Goal: Task Accomplishment & Management: Manage account settings

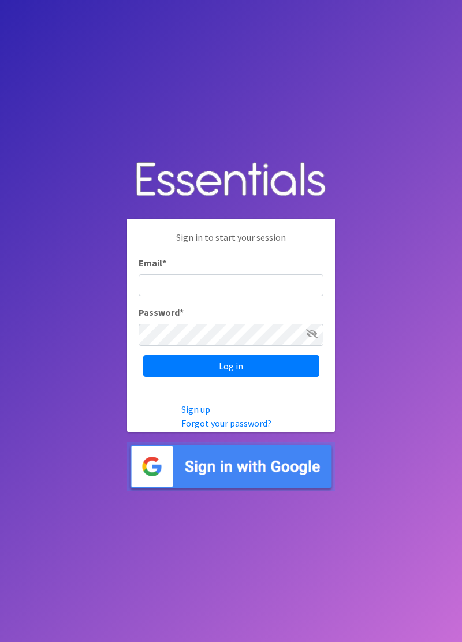
click at [255, 335] on div "Password *" at bounding box center [231, 326] width 185 height 40
click at [262, 296] on input "Email *" at bounding box center [231, 285] width 185 height 22
type input "diaperbank.warehouse@gmail.com"
click at [143, 355] on input "Log in" at bounding box center [231, 366] width 176 height 22
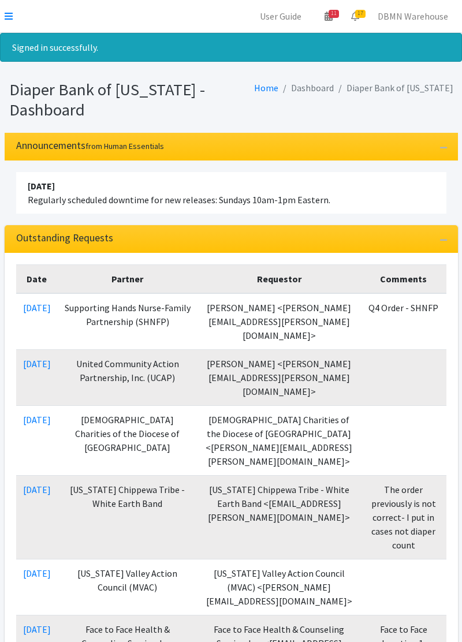
click at [25, 10] on nav "User Guide 11 11 Pick-ups remaining this week View Calendar 17 17 Requests 0 Pa…" at bounding box center [231, 16] width 462 height 33
click at [12, 20] on icon at bounding box center [9, 16] width 8 height 9
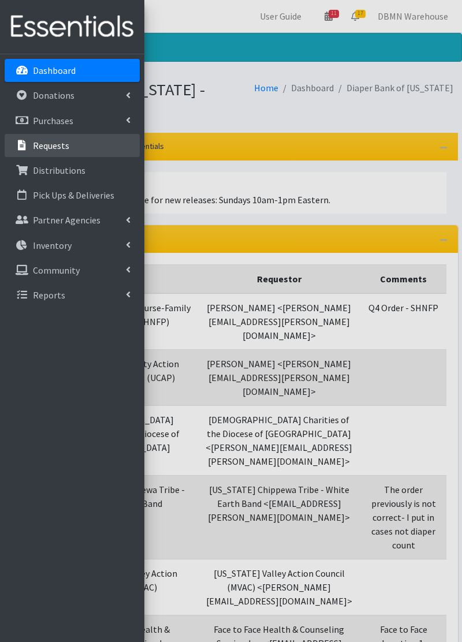
click at [71, 146] on link "Requests" at bounding box center [72, 145] width 135 height 23
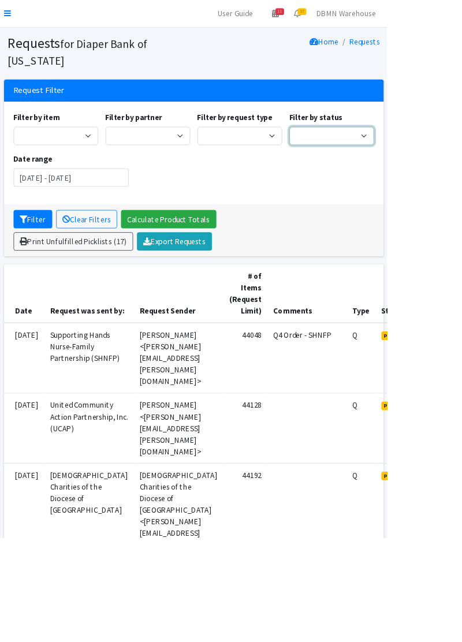
click at [414, 163] on select "Pending Started Fulfilled Discarded" at bounding box center [395, 162] width 101 height 22
select select "0"
click at [345, 151] on select "Pending Started Fulfilled Discarded" at bounding box center [395, 162] width 101 height 22
click at [129, 217] on input "July 18, 2025 - October 18, 2025" at bounding box center [84, 212] width 137 height 22
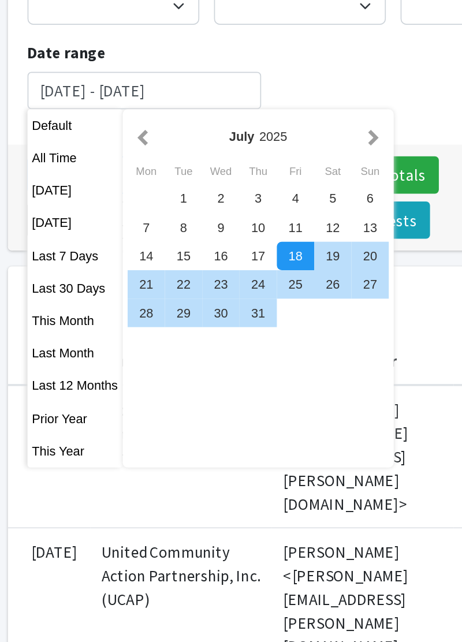
click at [52, 348] on button "This Month" at bounding box center [44, 347] width 57 height 17
type input "September 1, 2025 - September 30, 2025"
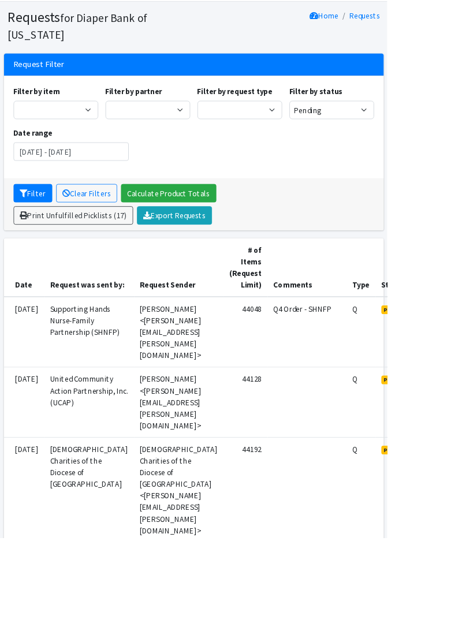
scroll to position [32, 0]
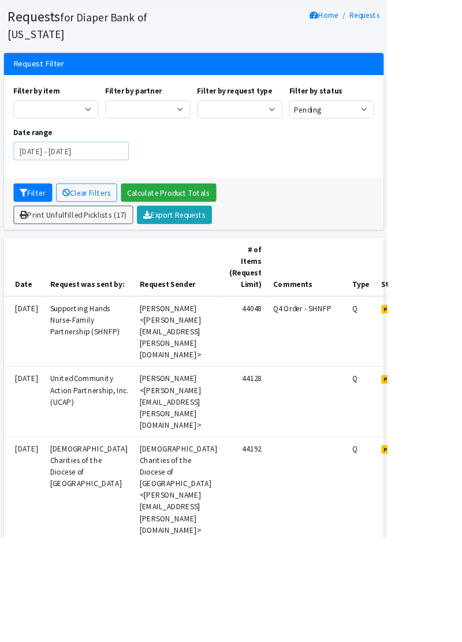
click at [141, 179] on input "September 1, 2025 - September 30, 2025" at bounding box center [84, 180] width 137 height 22
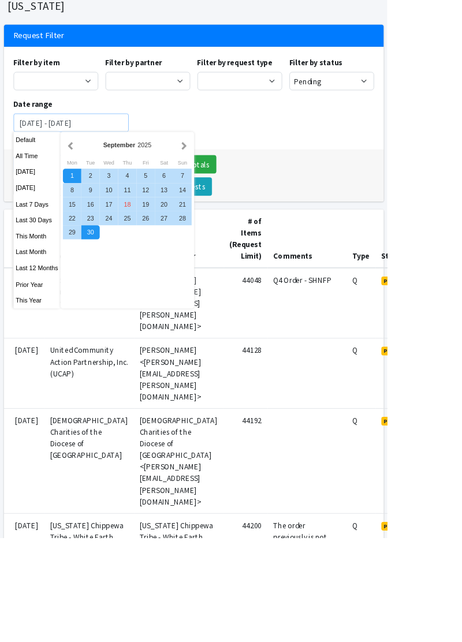
scroll to position [87, 0]
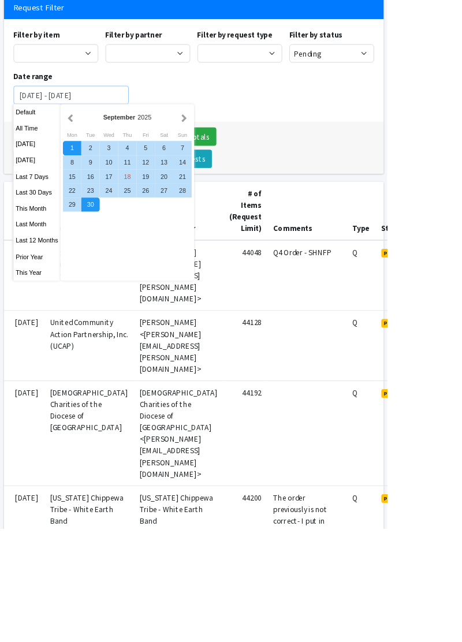
click at [16, 163] on button "Filter" at bounding box center [39, 174] width 46 height 22
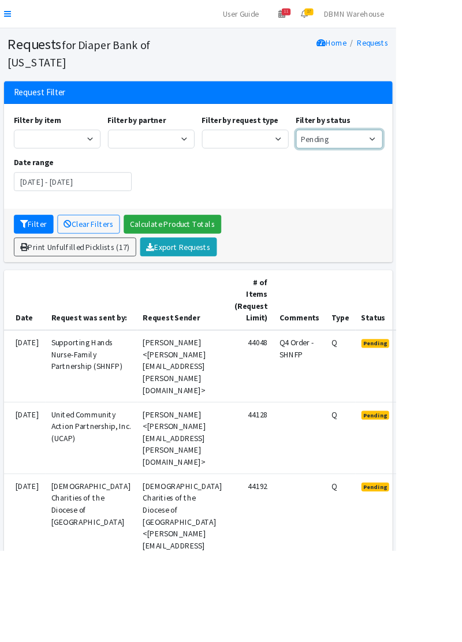
click at [430, 156] on select "Pending Started Fulfilled Discarded" at bounding box center [395, 162] width 101 height 22
click at [434, 161] on select "Pending Started Fulfilled Discarded" at bounding box center [395, 162] width 101 height 22
select select "2"
click at [345, 151] on select "Pending Started Fulfilled Discarded" at bounding box center [395, 162] width 101 height 22
click at [133, 211] on input "[DATE] - [DATE]" at bounding box center [84, 212] width 137 height 22
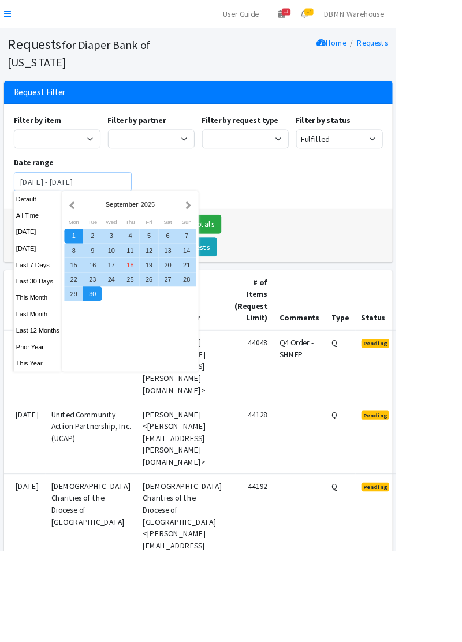
click at [16, 251] on button "Filter" at bounding box center [39, 262] width 46 height 22
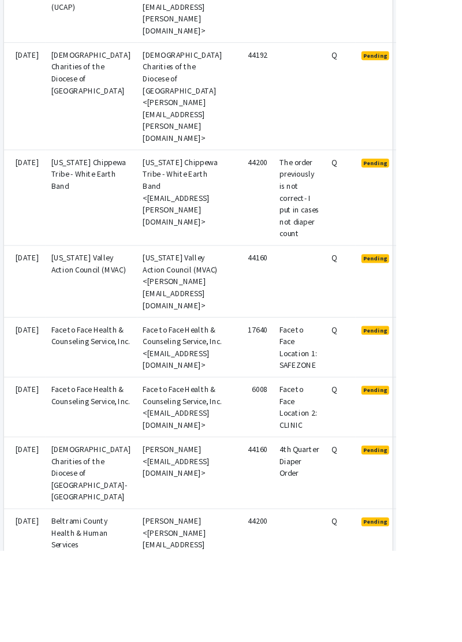
scroll to position [501, 0]
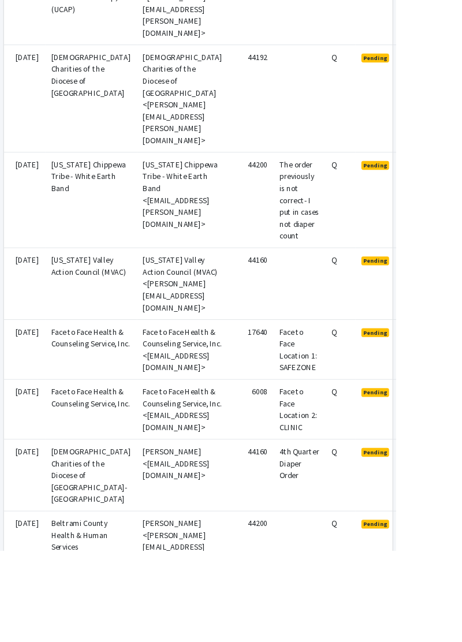
click at [166, 458] on td "Face to Face Health & Counseling Service, Inc. <mouaj@face2face.org>" at bounding box center [213, 478] width 107 height 70
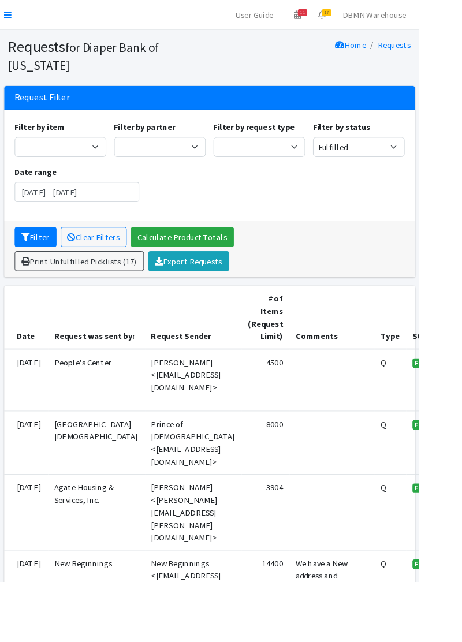
click at [215, 555] on td "[PERSON_NAME] <[PERSON_NAME][EMAIL_ADDRESS][PERSON_NAME][DOMAIN_NAME]>" at bounding box center [213, 566] width 107 height 84
click at [82, 555] on td "Agate Housing & Services, Inc." at bounding box center [106, 566] width 107 height 84
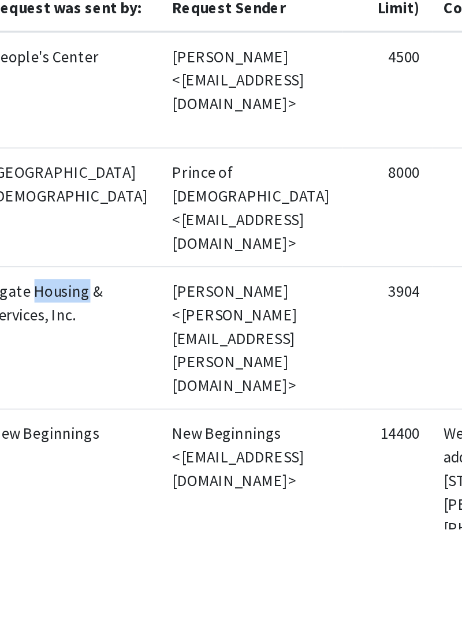
click at [184, 631] on td "New Beginnings <[EMAIL_ADDRESS][DOMAIN_NAME]>" at bounding box center [213, 621] width 107 height 98
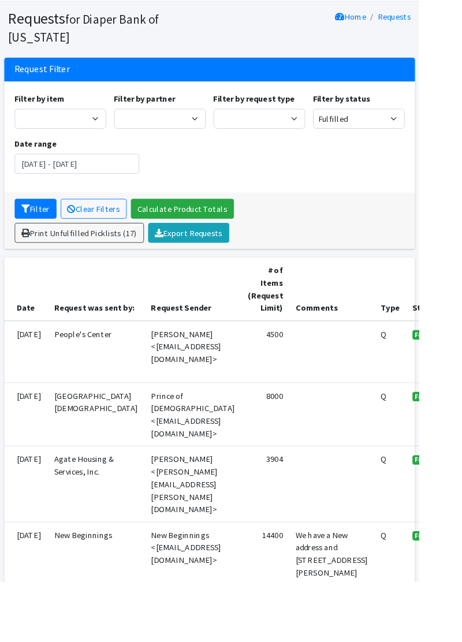
scroll to position [29, 0]
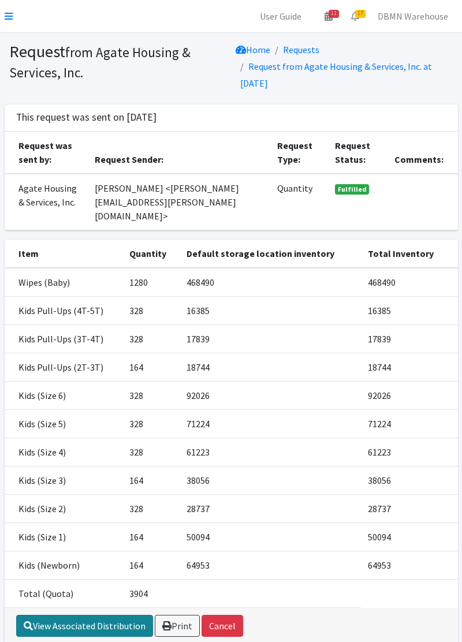
click at [96, 616] on link "View Associated Distribution" at bounding box center [84, 626] width 137 height 22
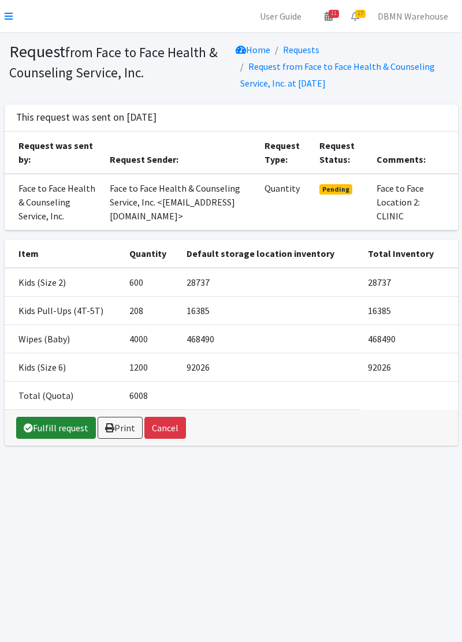
click at [64, 428] on link "Fulfill request" at bounding box center [56, 428] width 80 height 22
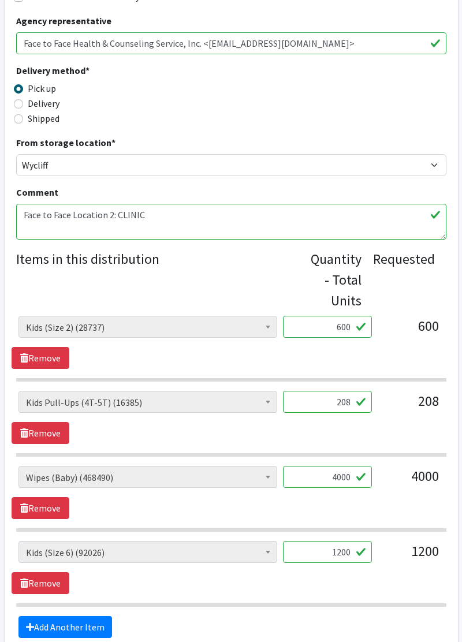
scroll to position [263, 0]
click at [345, 327] on input "600" at bounding box center [327, 328] width 89 height 22
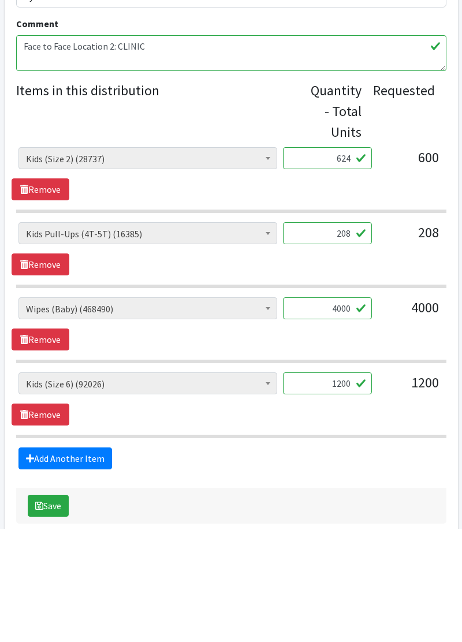
scroll to position [318, 0]
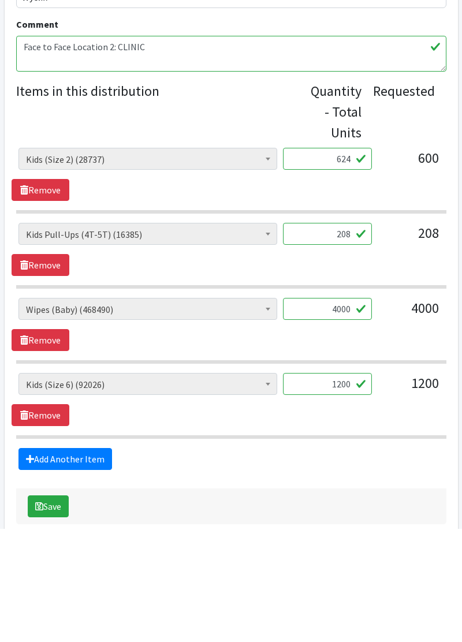
type input "624"
click at [345, 347] on input "208" at bounding box center [327, 347] width 89 height 22
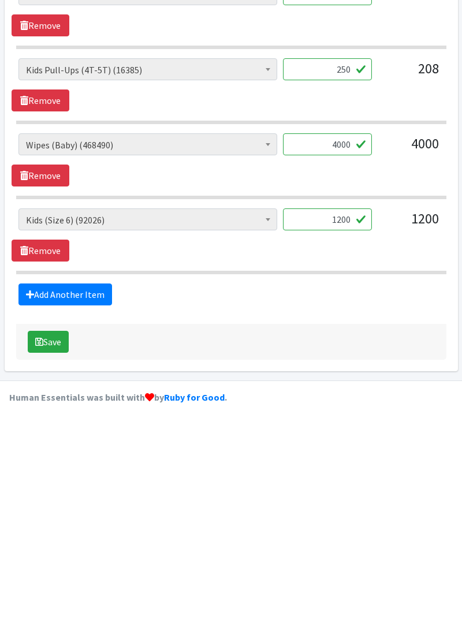
scroll to position [374, 0]
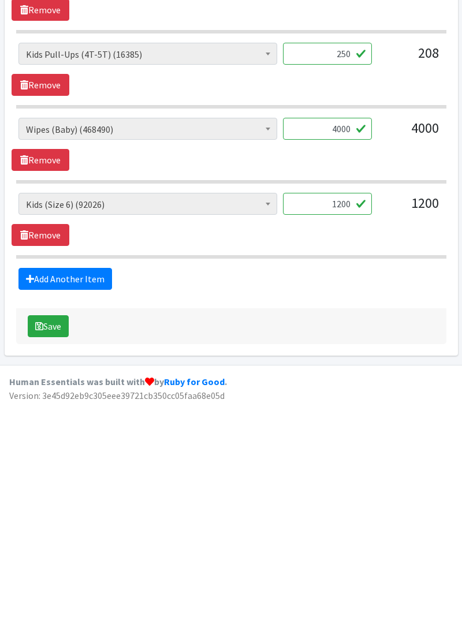
type input "250"
click at [57, 567] on button "Save" at bounding box center [48, 564] width 41 height 22
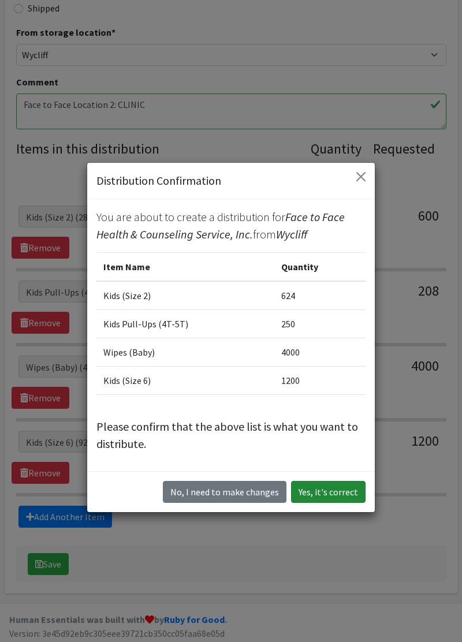
click at [340, 495] on button "Yes, it's correct" at bounding box center [328, 492] width 75 height 22
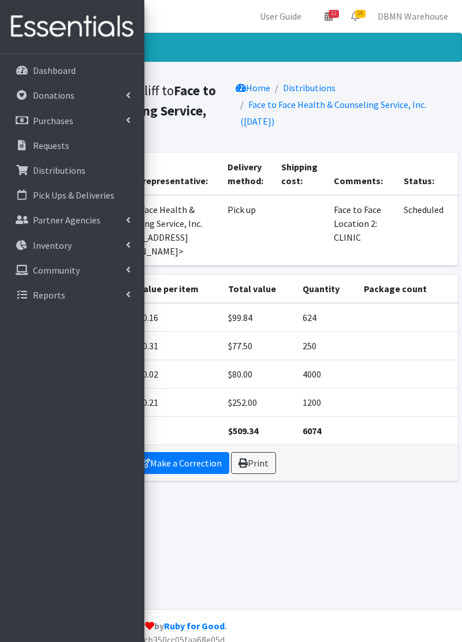
click at [307, 536] on div "Distribution created! Distribution from Wycliff to Face to Face Health & Counse…" at bounding box center [231, 321] width 462 height 577
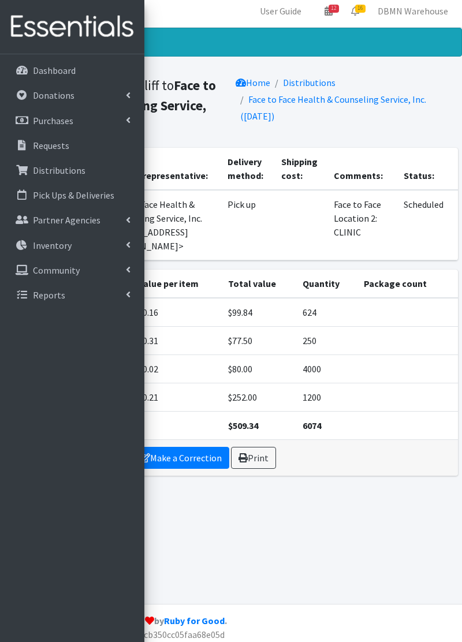
scroll to position [10, 0]
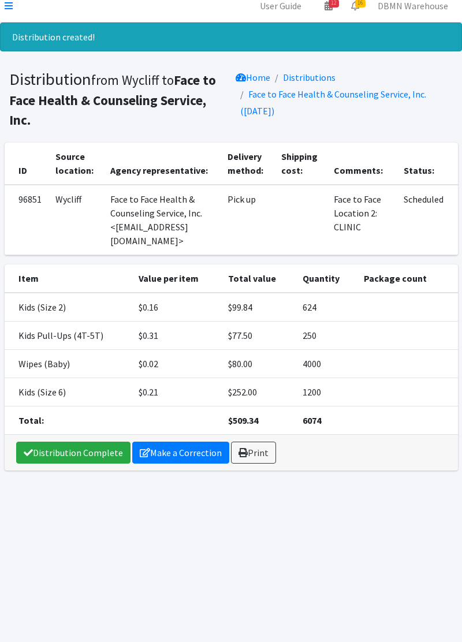
click at [322, 548] on div "Distribution created! Distribution from Wycliff to Face to Face Health & Counse…" at bounding box center [231, 339] width 462 height 632
click at [252, 79] on link "Home" at bounding box center [253, 78] width 35 height 12
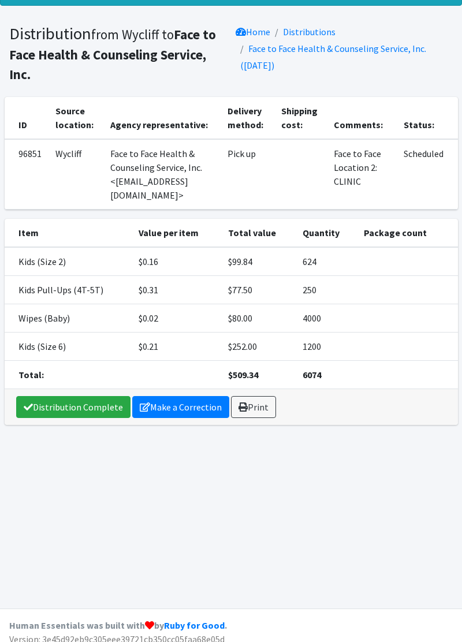
scroll to position [62, 0]
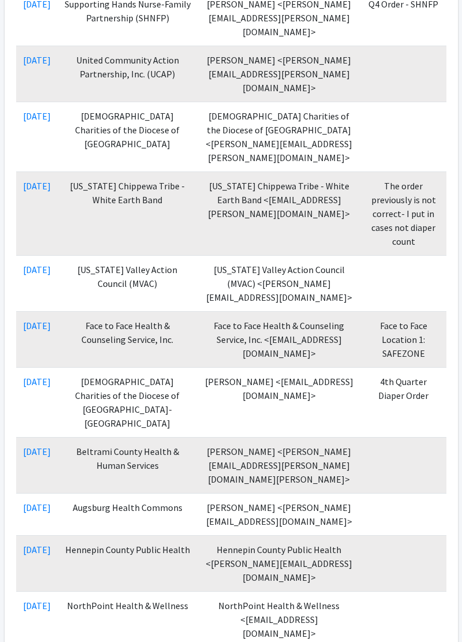
scroll to position [268, 0]
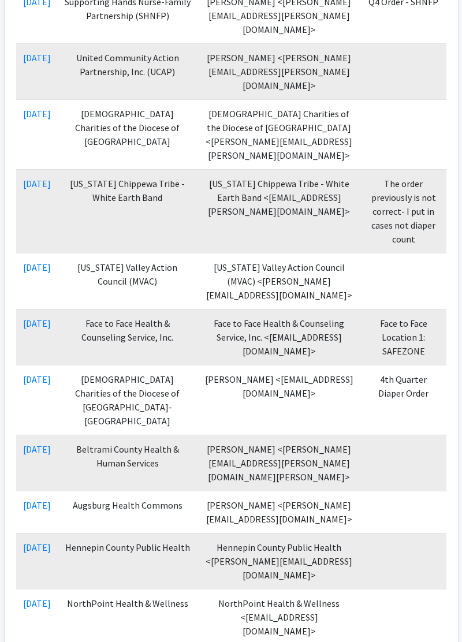
click at [291, 366] on td "Face to Face Health & Counseling Service, Inc. <[EMAIL_ADDRESS][DOMAIN_NAME]>" at bounding box center [279, 338] width 163 height 56
click at [198, 366] on td "Face to Face Health & Counseling Service, Inc. <[EMAIL_ADDRESS][DOMAIN_NAME]>" at bounding box center [279, 338] width 163 height 56
click at [51, 329] on link "09/12/2025" at bounding box center [37, 324] width 28 height 12
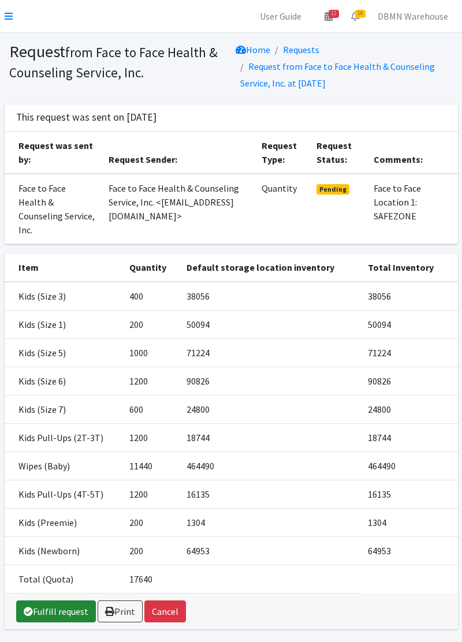
click at [60, 601] on link "Fulfill request" at bounding box center [56, 612] width 80 height 22
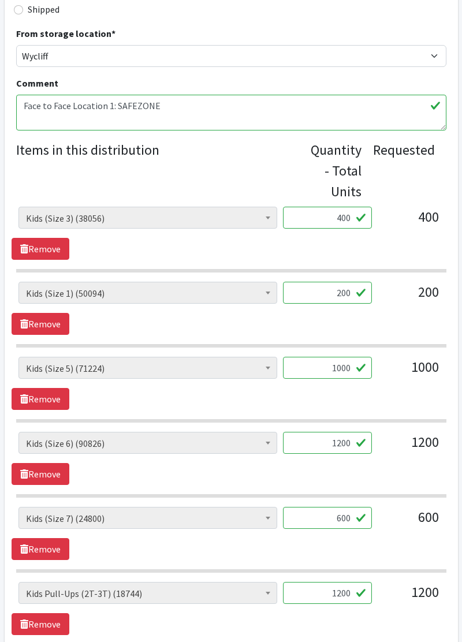
scroll to position [382, 0]
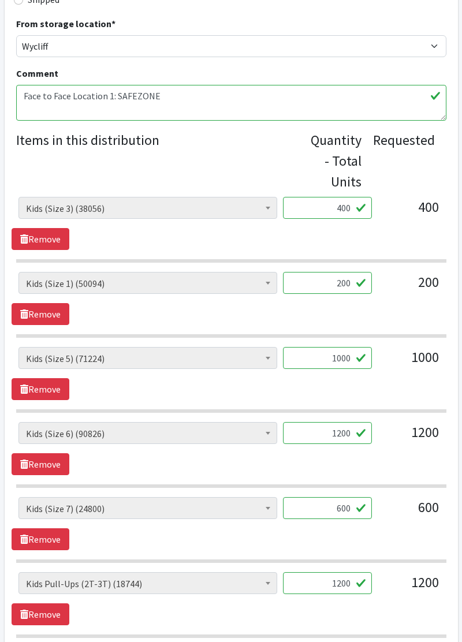
click at [347, 508] on input "600" at bounding box center [327, 508] width 89 height 22
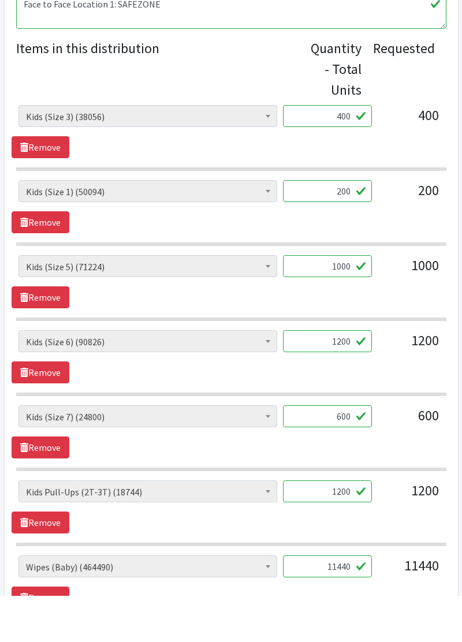
scroll to position [433, 0]
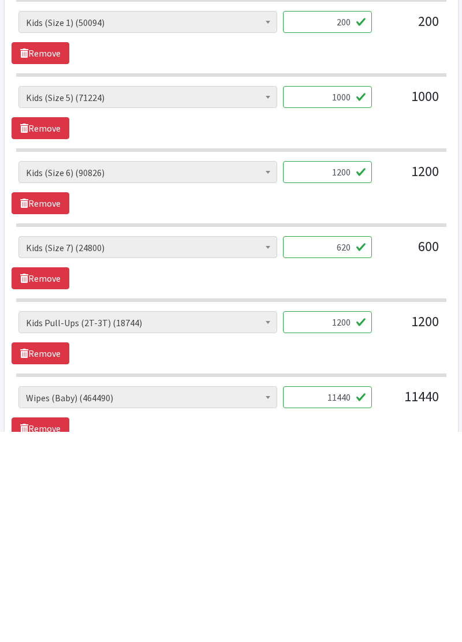
type input "620"
click at [350, 530] on input "1200" at bounding box center [327, 533] width 89 height 22
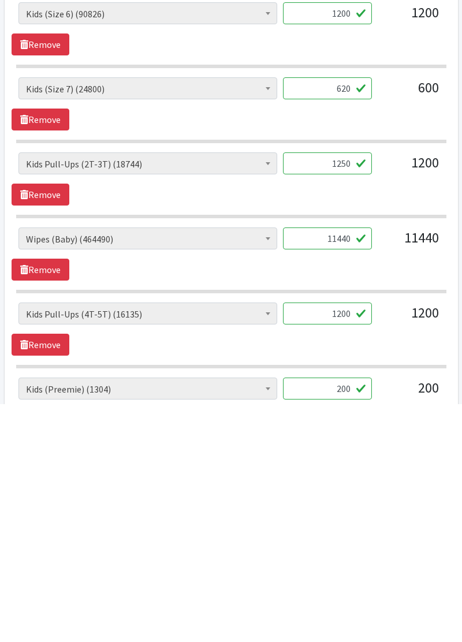
scroll to position [568, 0]
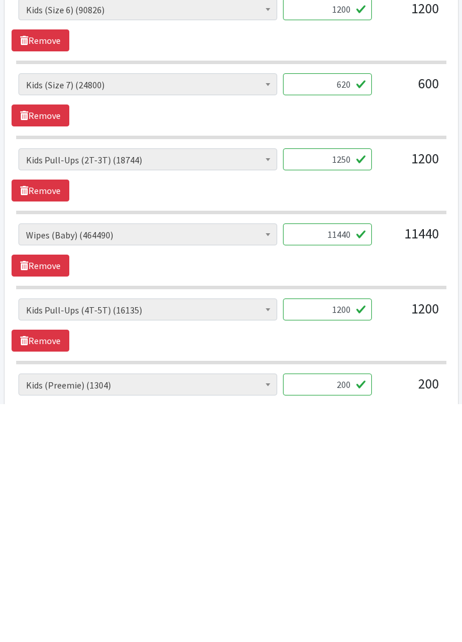
type input "1250"
click at [348, 469] on input "11440" at bounding box center [327, 473] width 89 height 22
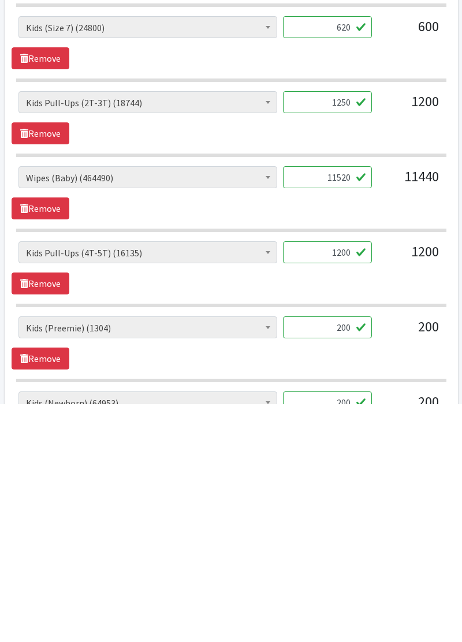
scroll to position [626, 0]
type input "11520"
click at [350, 485] on input "1200" at bounding box center [327, 490] width 89 height 22
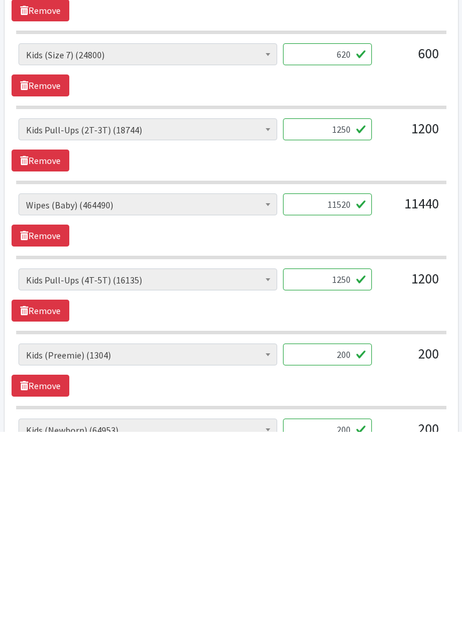
type input "1250"
click at [348, 565] on input "200" at bounding box center [327, 565] width 89 height 22
type input "2"
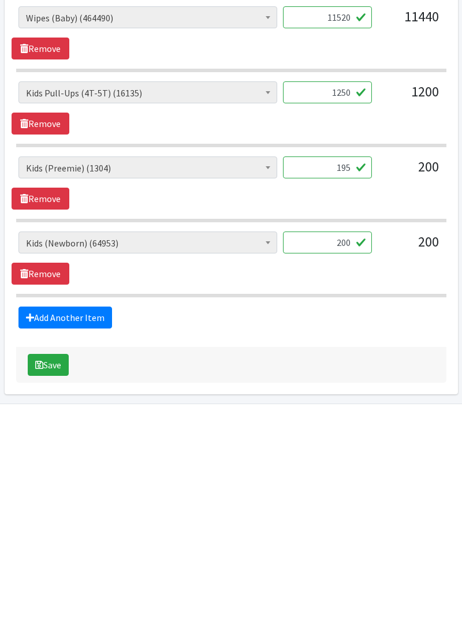
scroll to position [821, 0]
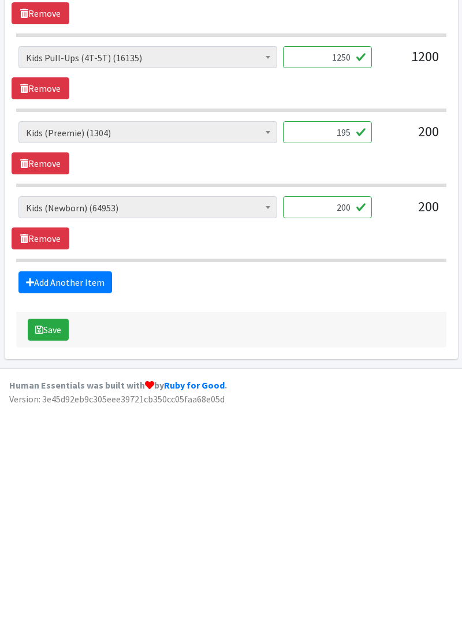
type input "195"
click at [55, 558] on button "Save" at bounding box center [48, 568] width 41 height 22
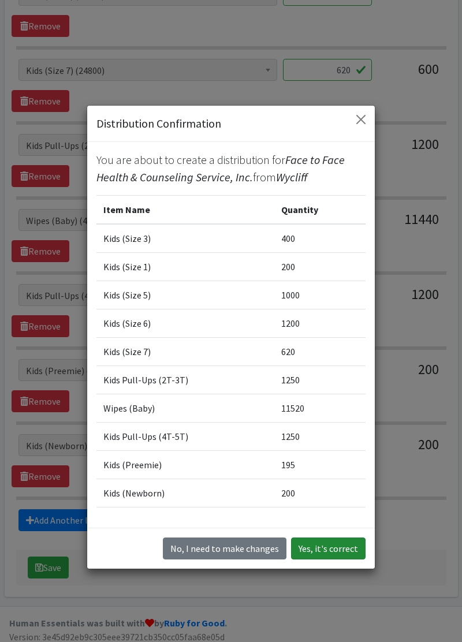
click at [340, 560] on button "Yes, it's correct" at bounding box center [328, 549] width 75 height 22
